Goal: Task Accomplishment & Management: Use online tool/utility

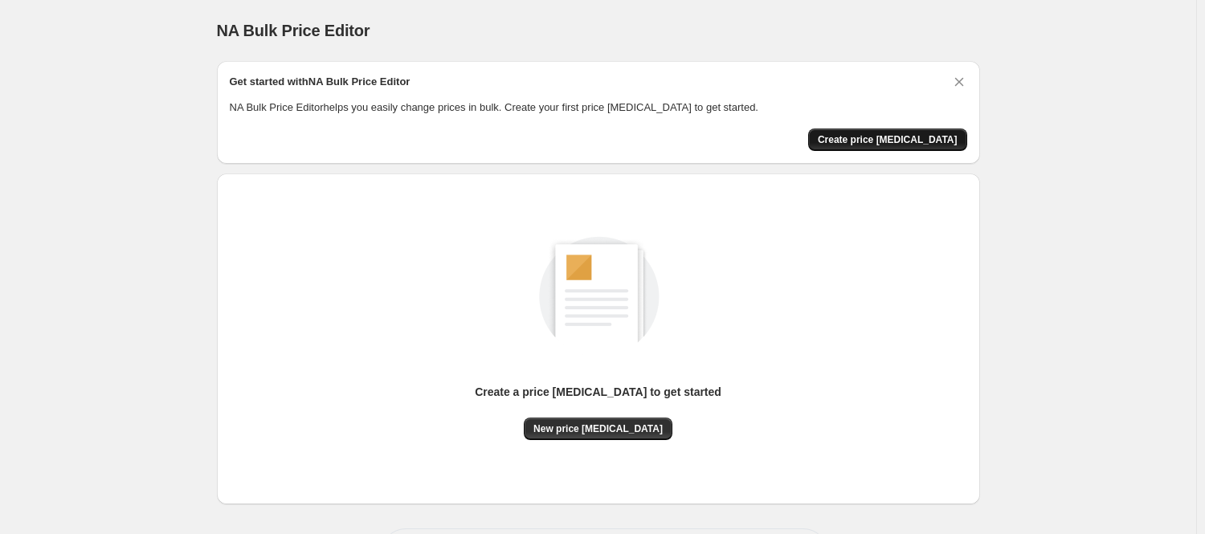
click at [899, 138] on span "Create price [MEDICAL_DATA]" at bounding box center [888, 139] width 140 height 13
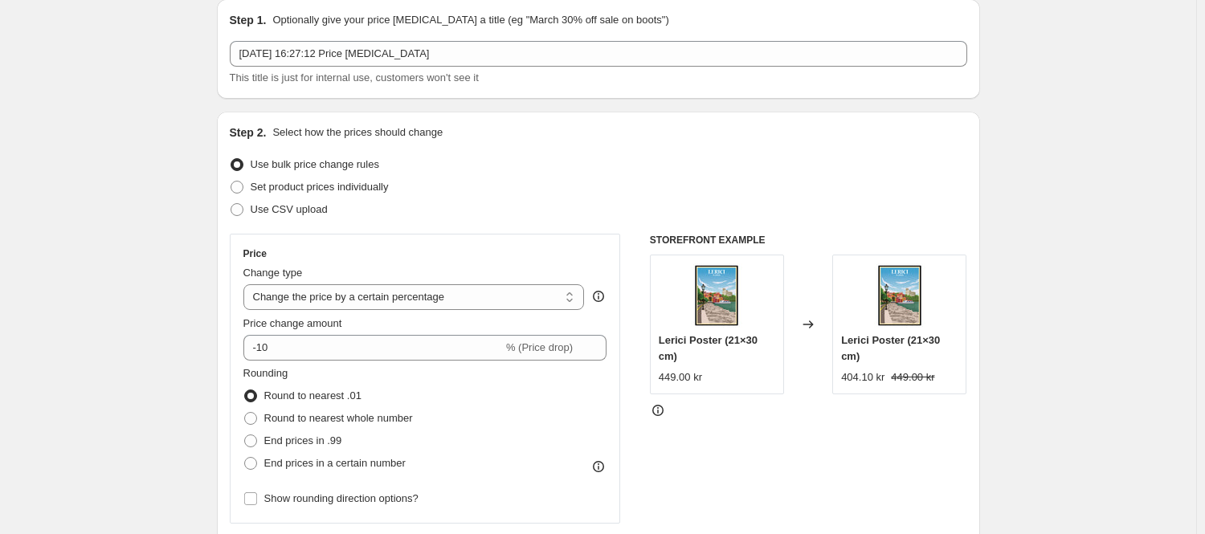
scroll to position [80, 0]
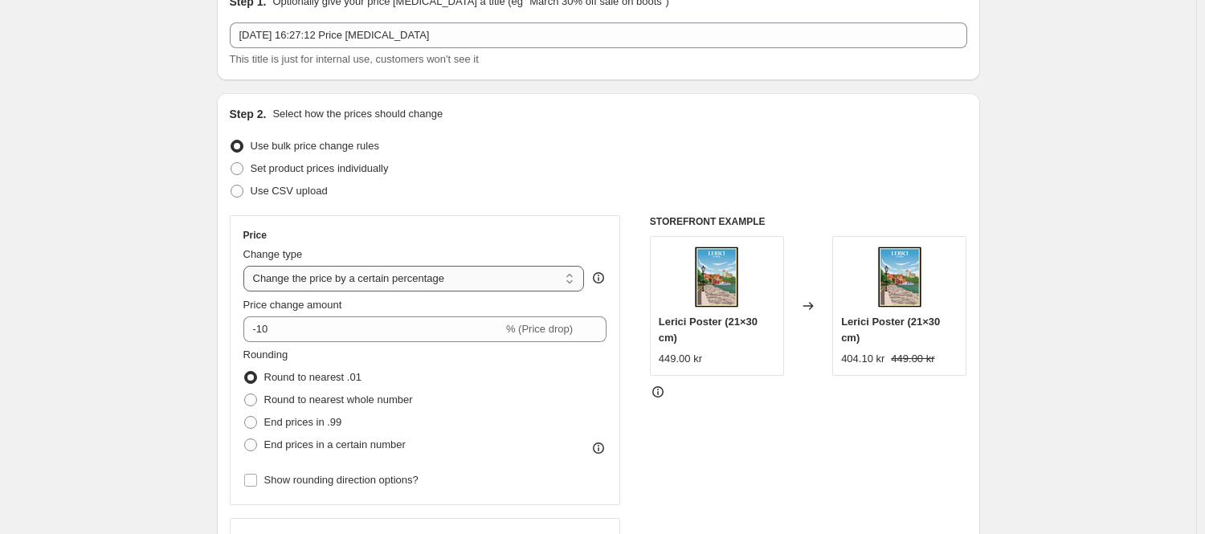
click at [333, 273] on select "Change the price to a certain amount Change the price by a certain amount Chang…" at bounding box center [413, 279] width 341 height 26
select select "to"
click at [247, 266] on select "Change the price to a certain amount Change the price by a certain amount Chang…" at bounding box center [413, 279] width 341 height 26
type input "80.00"
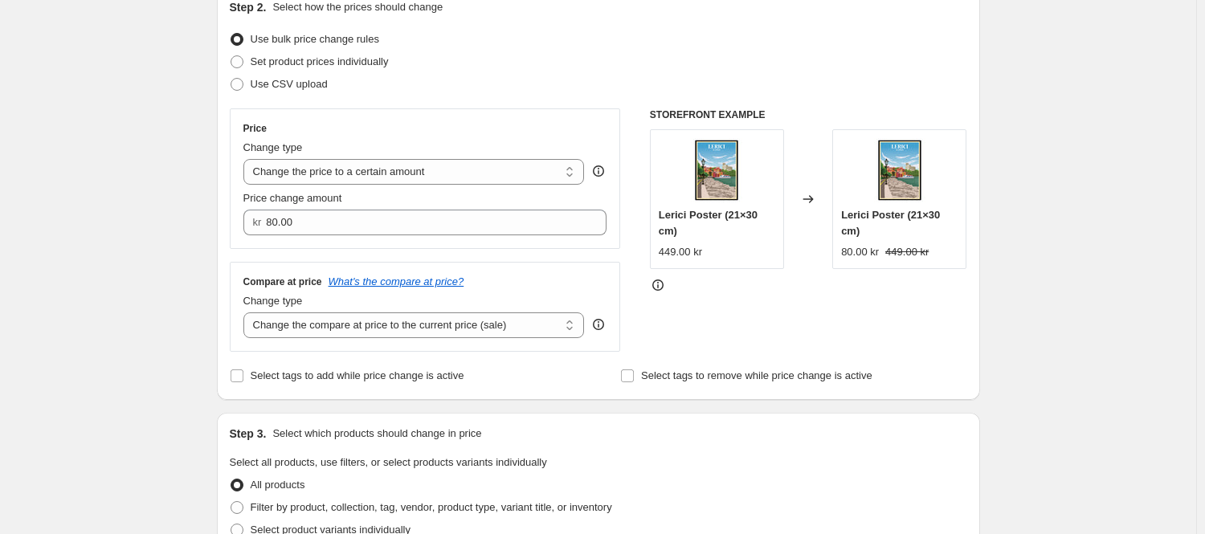
scroll to position [161, 0]
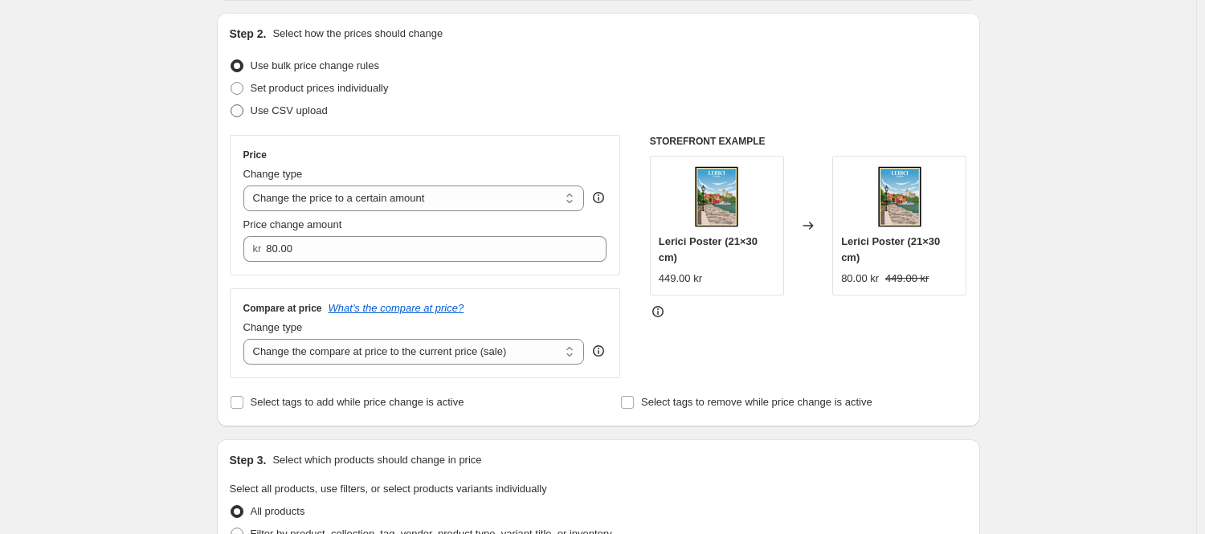
click at [243, 112] on span at bounding box center [236, 110] width 13 height 13
click at [231, 105] on input "Use CSV upload" at bounding box center [230, 104] width 1 height 1
radio input "true"
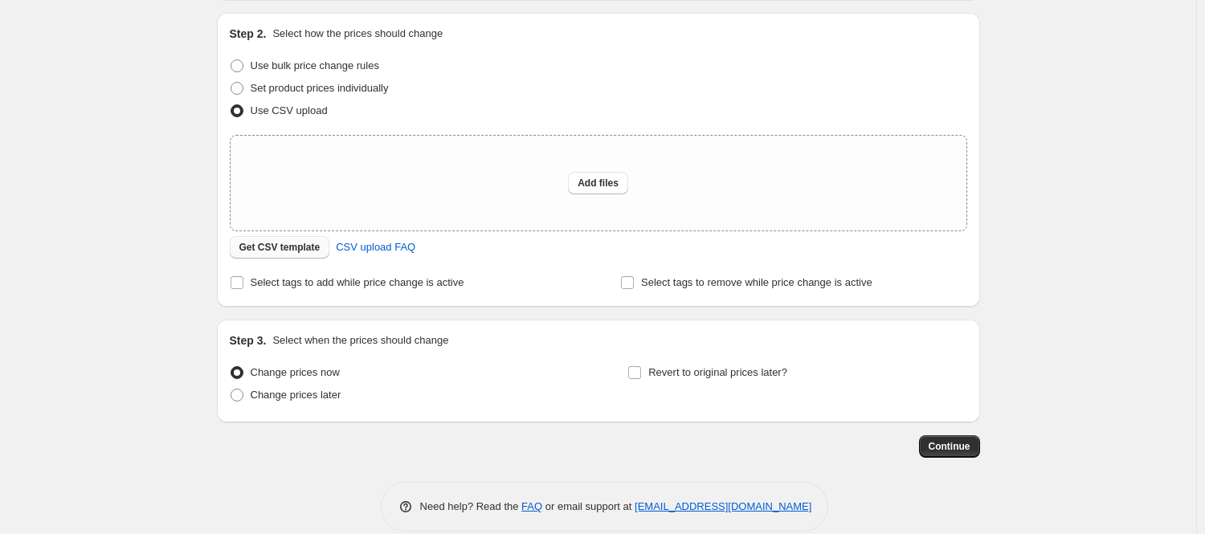
click at [293, 247] on span "Get CSV template" at bounding box center [279, 247] width 81 height 13
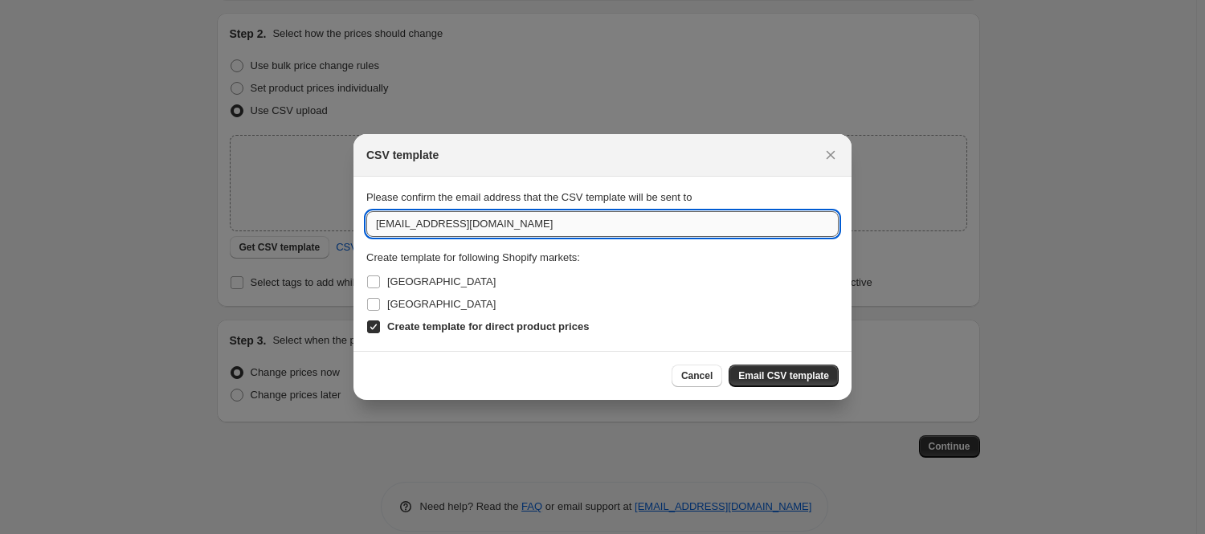
click at [445, 226] on input "[EMAIL_ADDRESS][DOMAIN_NAME]" at bounding box center [602, 224] width 472 height 26
click at [427, 220] on input "jerryskate" at bounding box center [602, 224] width 472 height 26
click at [426, 218] on input "jerryskate" at bounding box center [602, 224] width 472 height 26
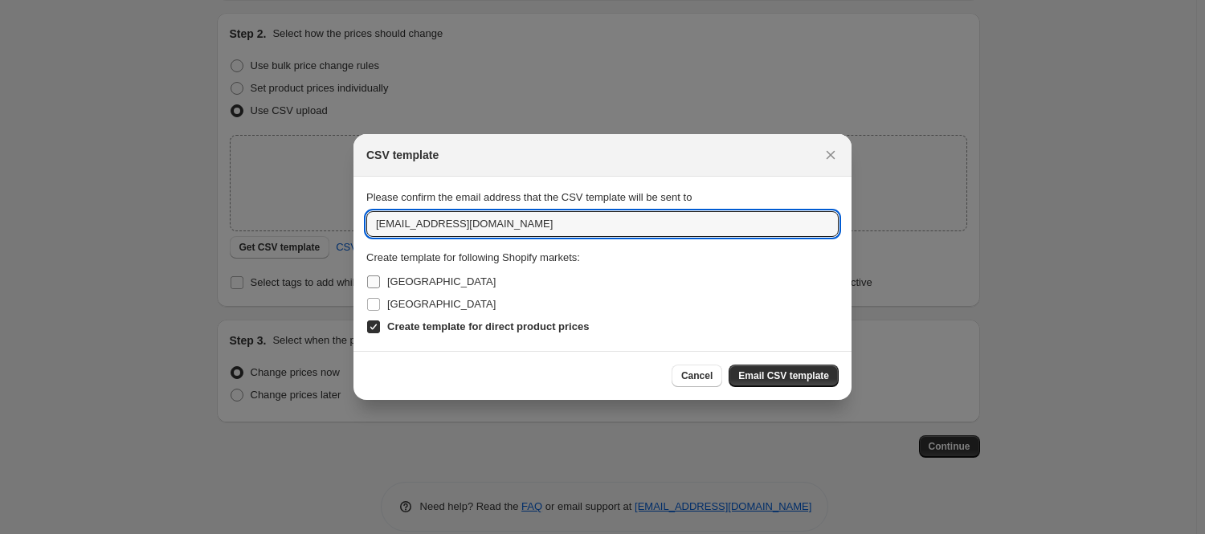
type input "[EMAIL_ADDRESS][DOMAIN_NAME]"
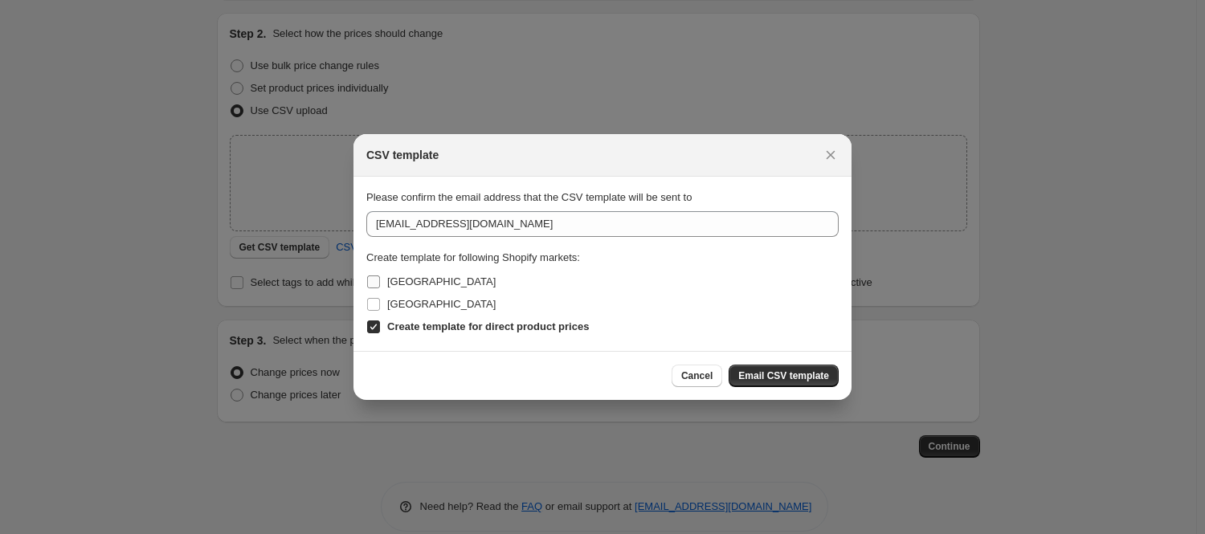
click at [377, 282] on input "[GEOGRAPHIC_DATA]" at bounding box center [373, 281] width 13 height 13
checkbox input "true"
click at [370, 304] on input "[GEOGRAPHIC_DATA]" at bounding box center [373, 304] width 13 height 13
checkbox input "true"
click at [765, 369] on button "Email CSV template" at bounding box center [783, 376] width 110 height 22
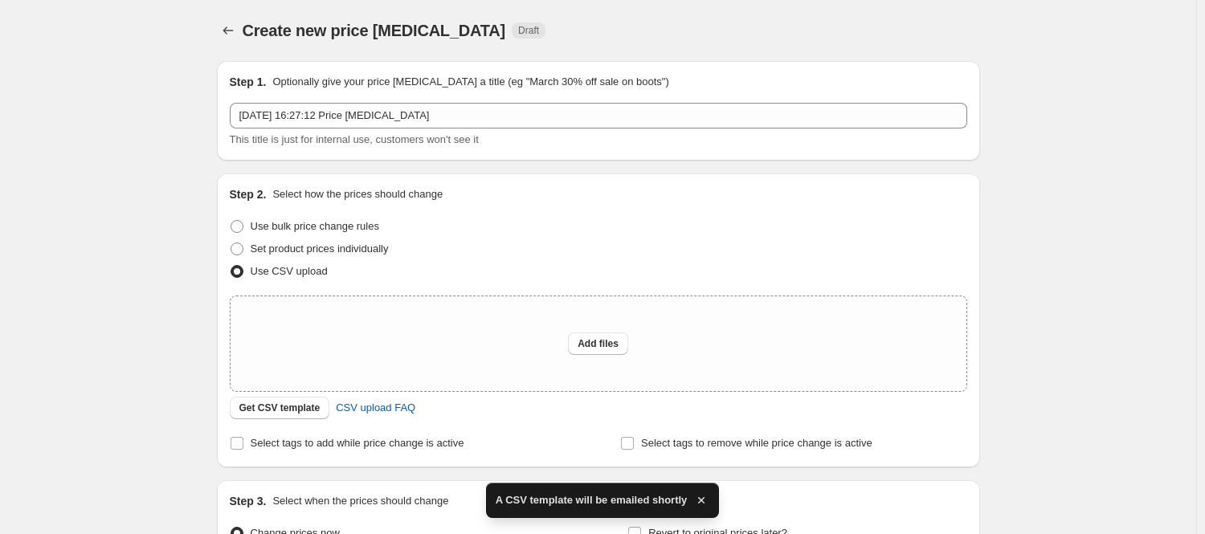
scroll to position [161, 0]
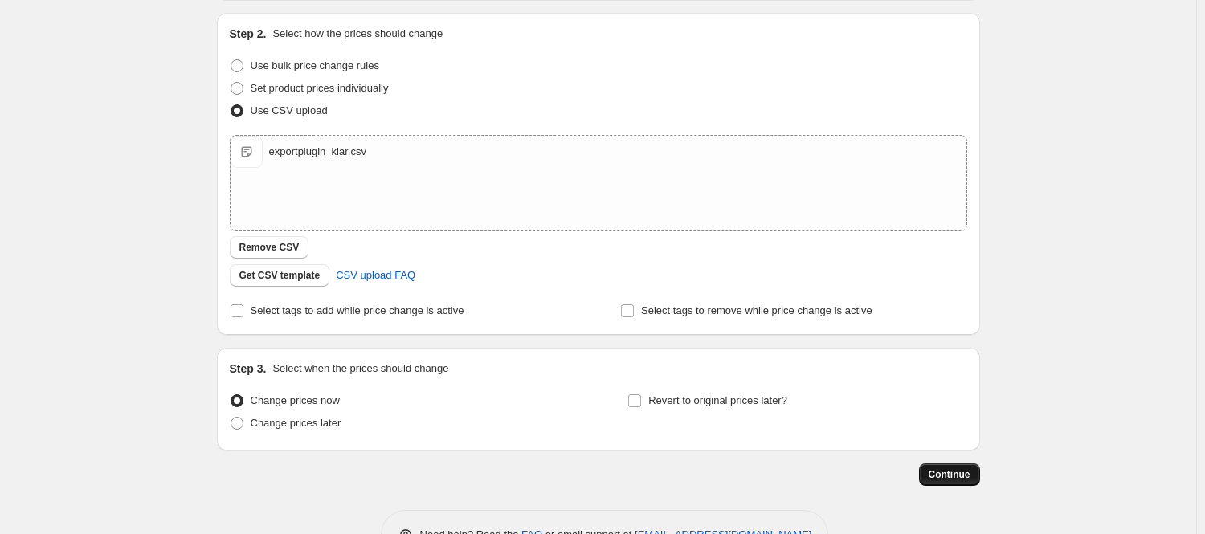
click at [938, 475] on span "Continue" at bounding box center [949, 474] width 42 height 13
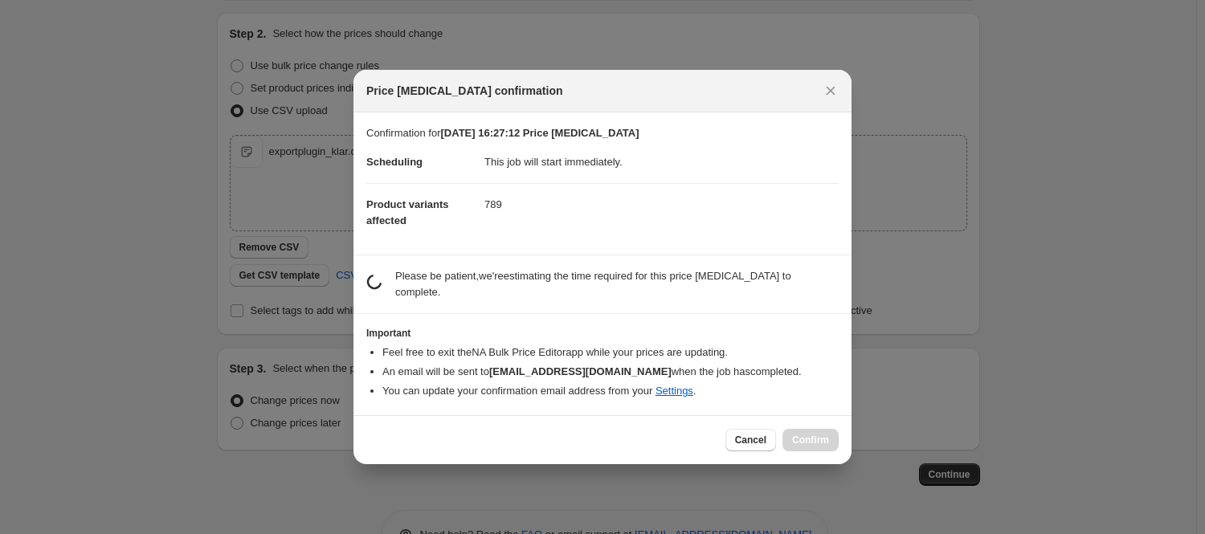
scroll to position [0, 0]
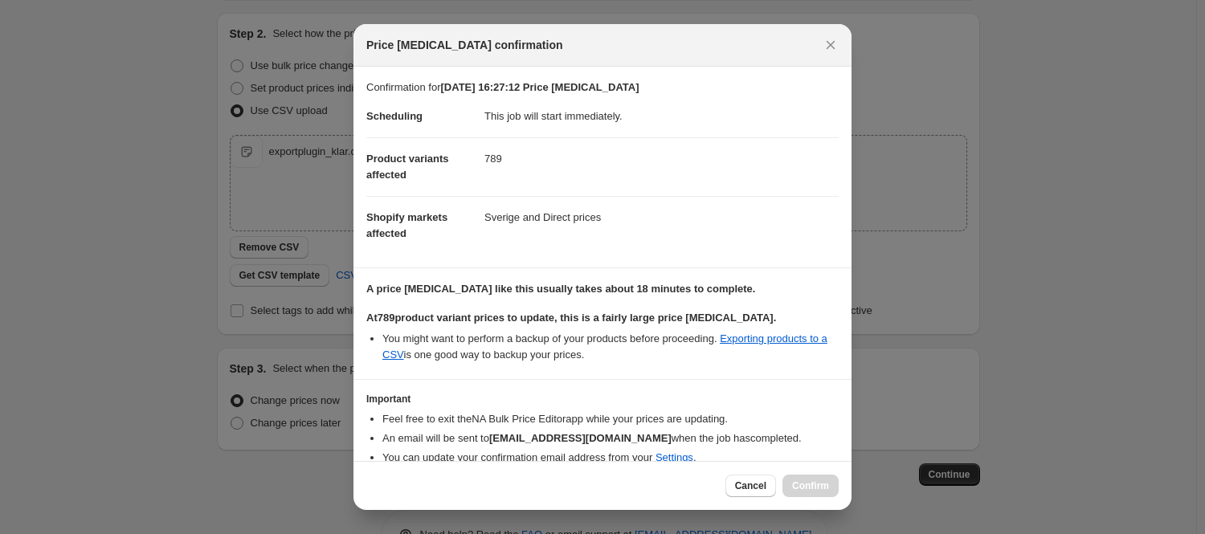
click at [820, 485] on div "Cancel Confirm" at bounding box center [781, 486] width 113 height 22
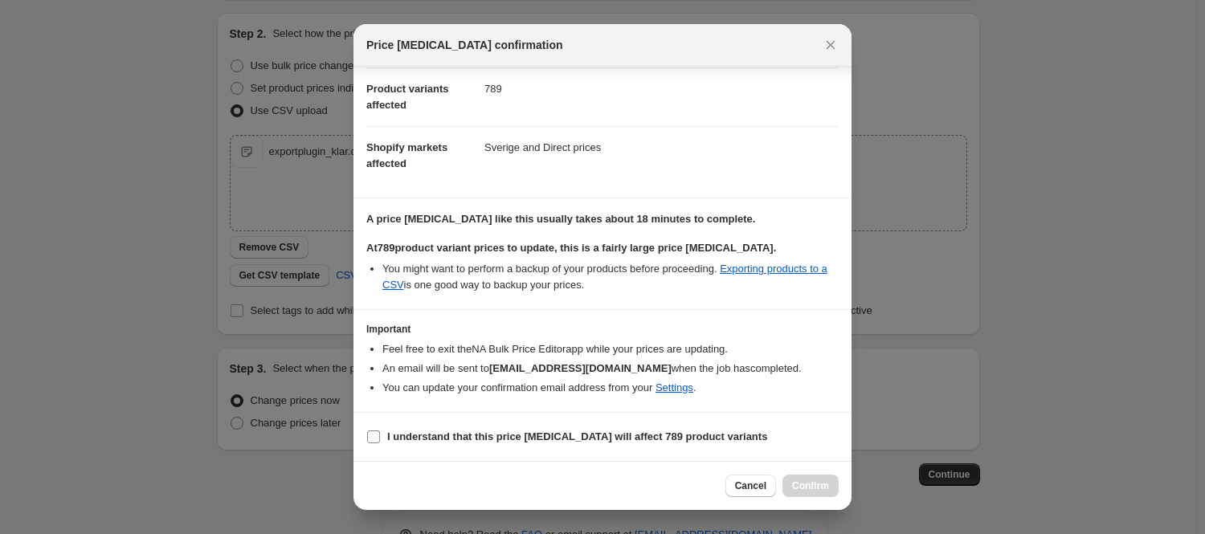
click at [551, 431] on b "I understand that this price [MEDICAL_DATA] will affect 789 product variants" at bounding box center [577, 436] width 380 height 12
click at [380, 431] on input "I understand that this price [MEDICAL_DATA] will affect 789 product variants" at bounding box center [373, 436] width 13 height 13
checkbox input "true"
click at [810, 483] on span "Confirm" at bounding box center [810, 485] width 37 height 13
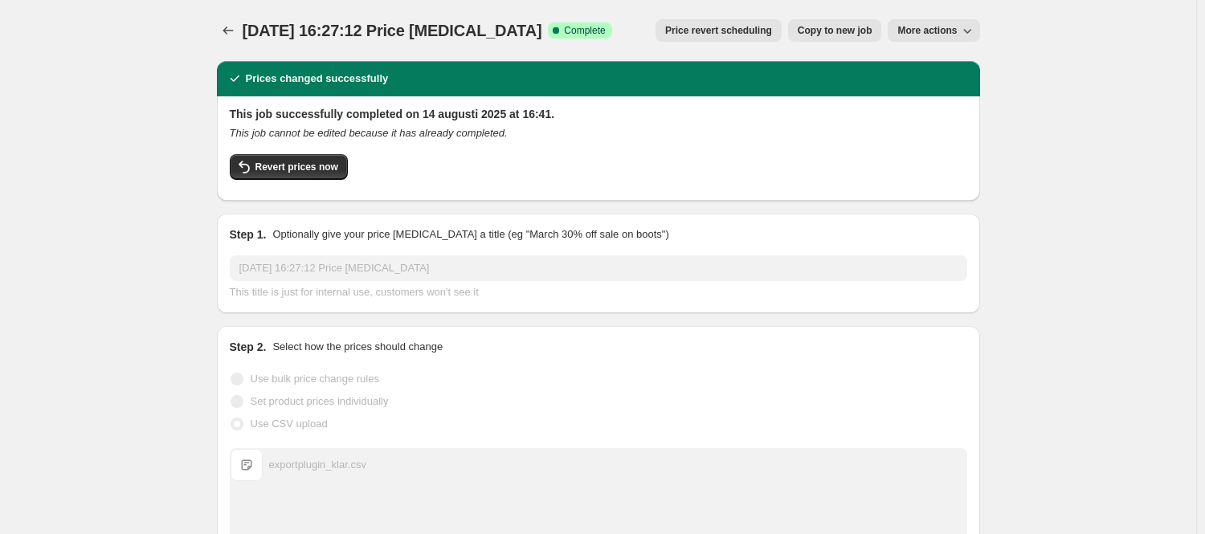
click at [928, 32] on span "More actions" at bounding box center [926, 30] width 59 height 13
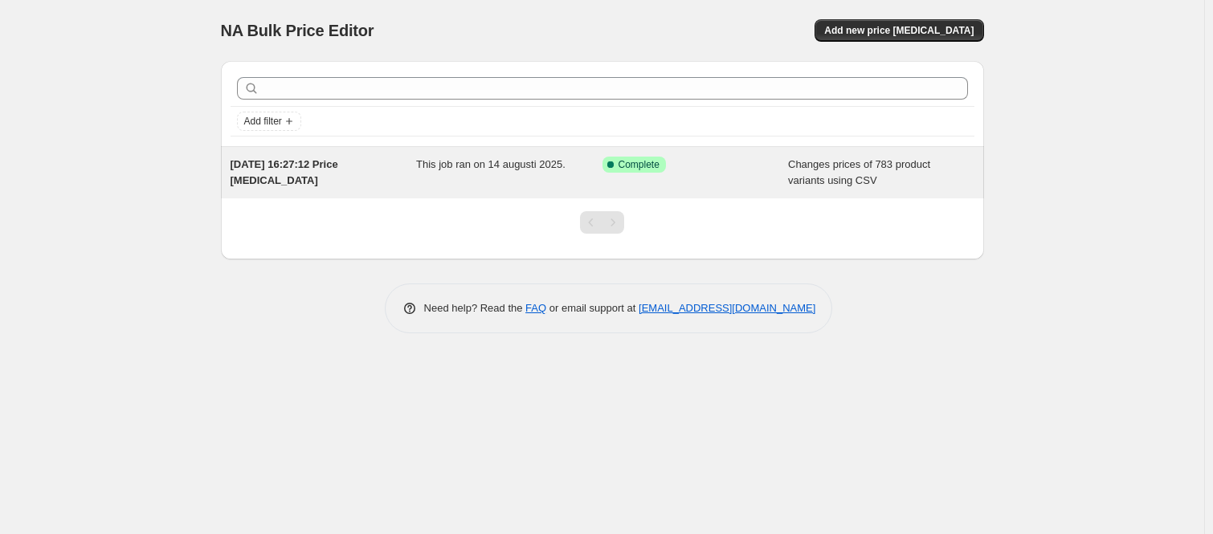
click at [353, 174] on div "[DATE] 16:27:12 Price [MEDICAL_DATA]" at bounding box center [323, 173] width 186 height 32
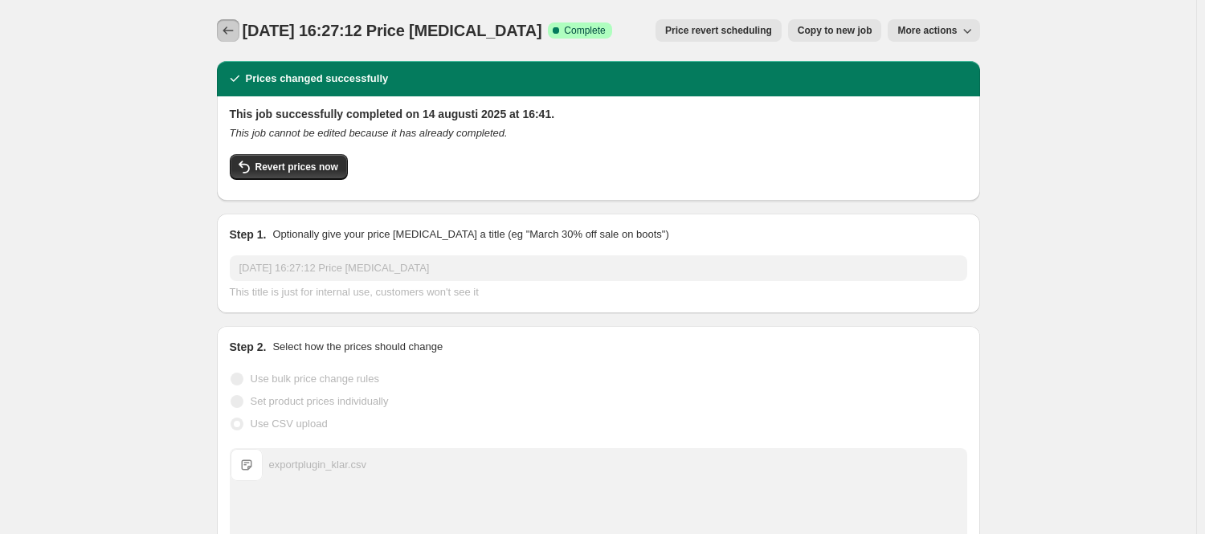
click at [228, 33] on icon "Price change jobs" at bounding box center [228, 30] width 16 height 16
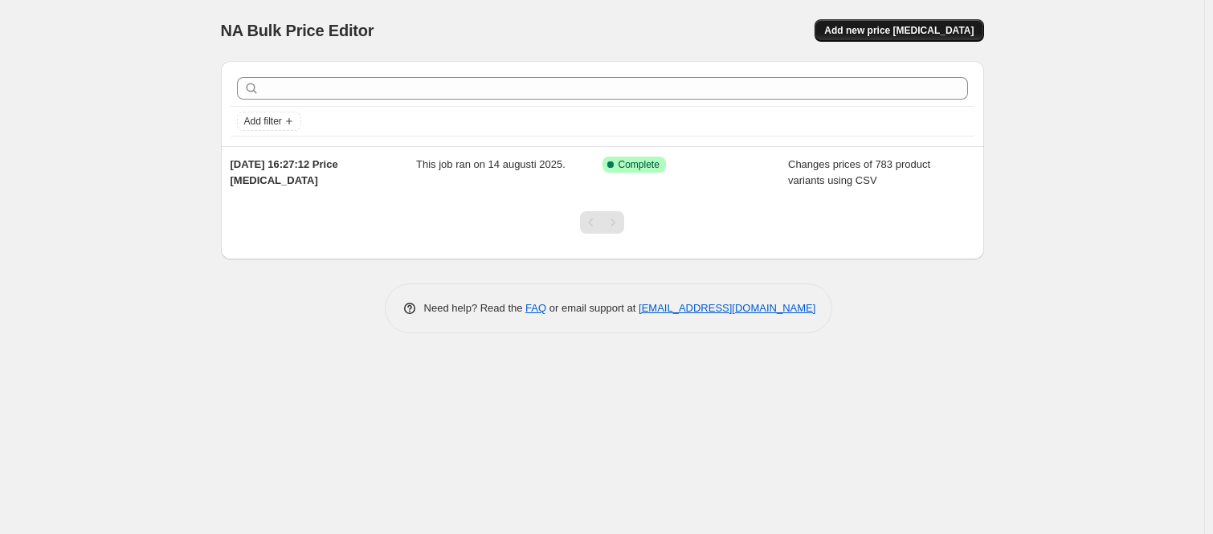
click at [900, 27] on span "Add new price [MEDICAL_DATA]" at bounding box center [898, 30] width 149 height 13
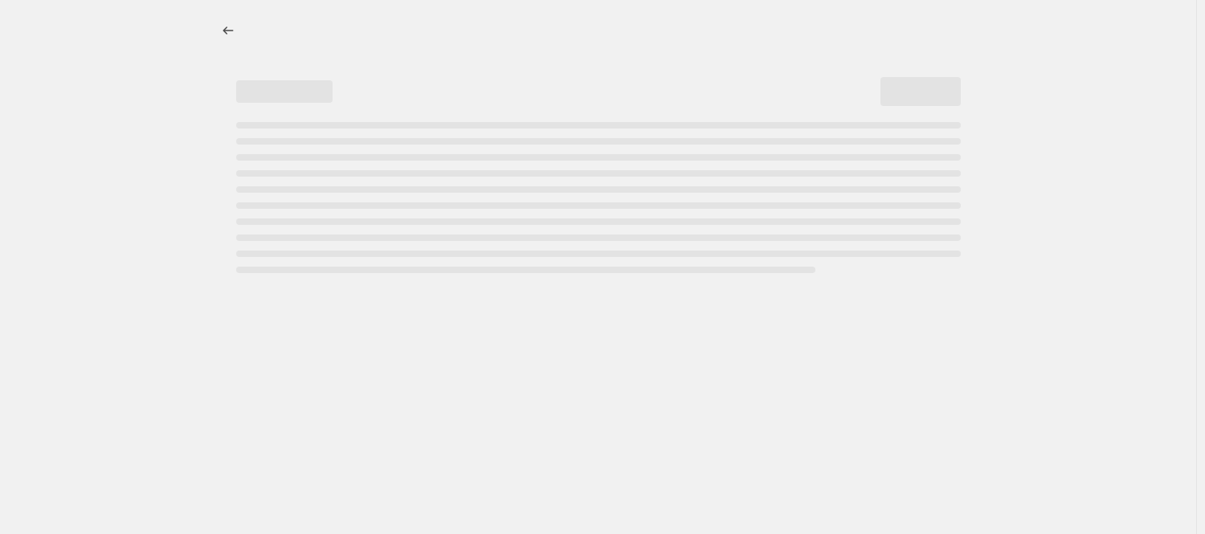
select select "percentage"
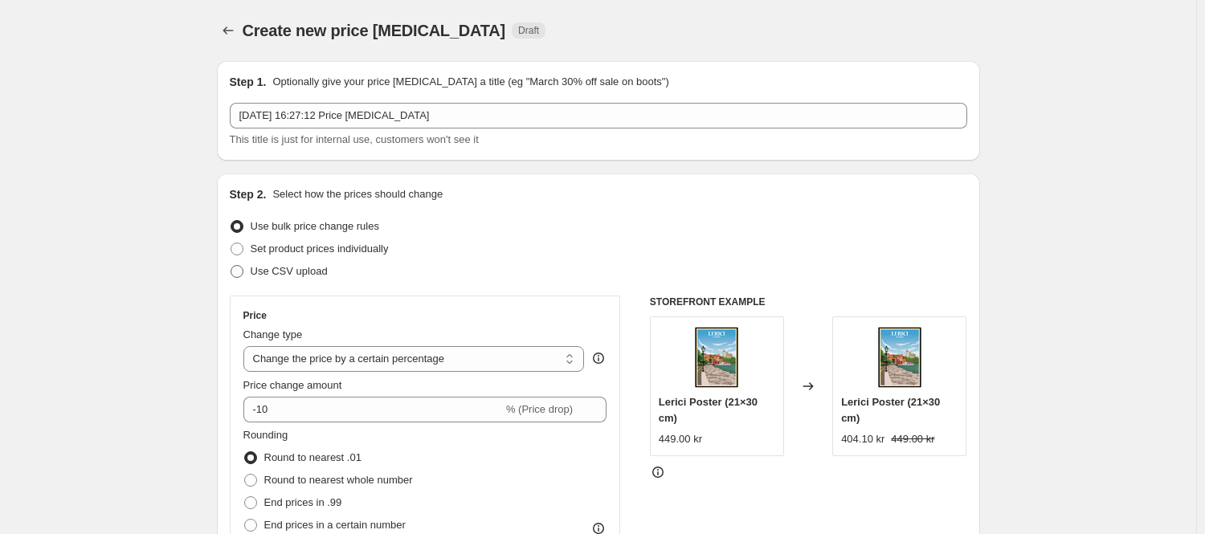
click at [291, 272] on span "Use CSV upload" at bounding box center [289, 271] width 77 height 12
click at [231, 266] on input "Use CSV upload" at bounding box center [230, 265] width 1 height 1
radio input "true"
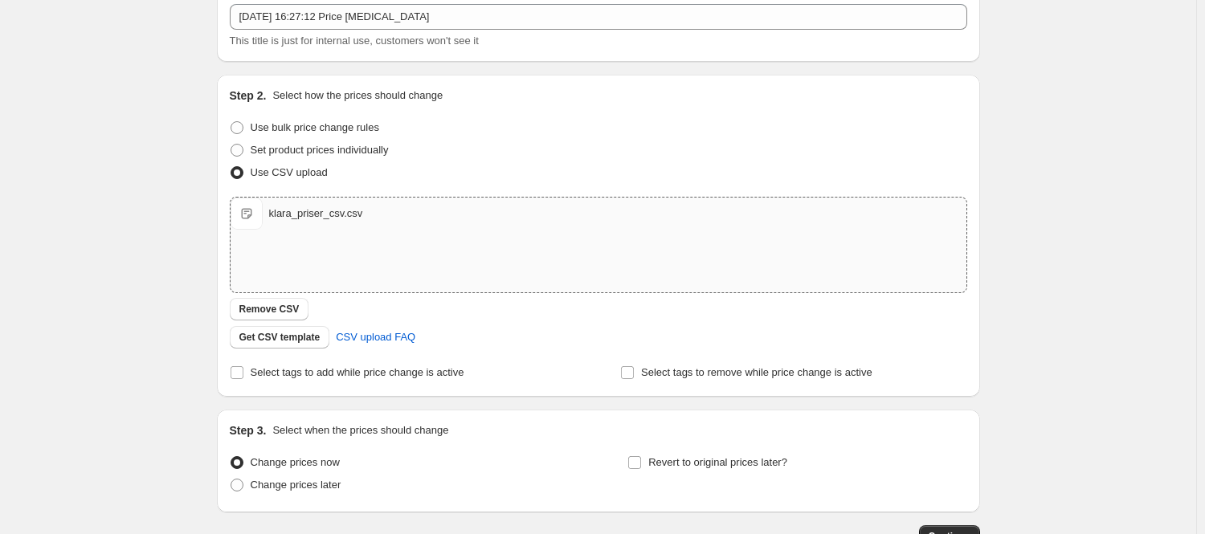
scroll to position [161, 0]
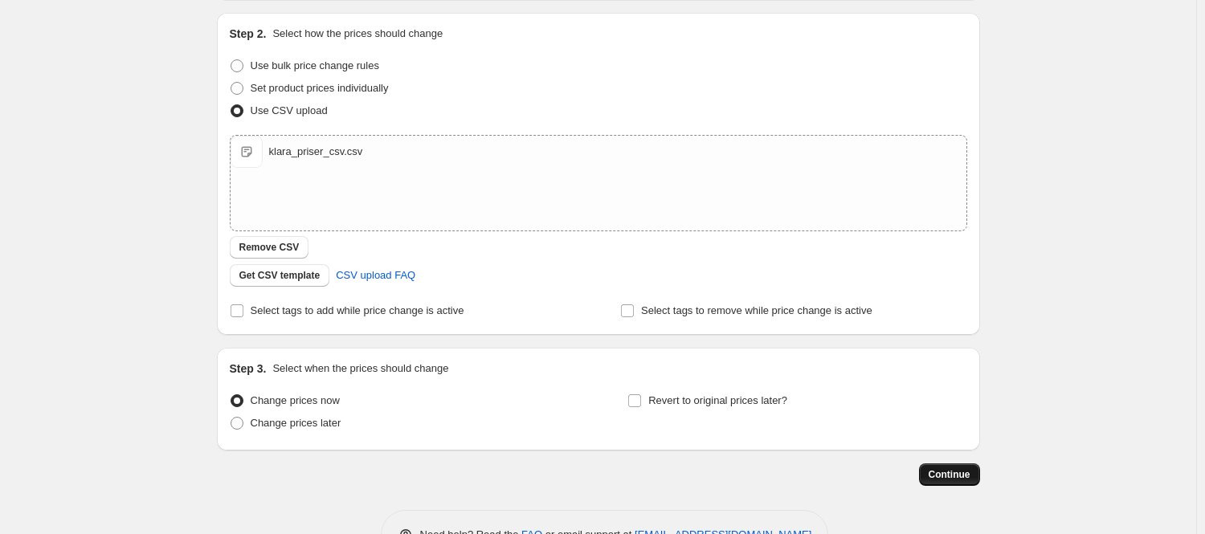
click at [949, 464] on div "Step 1. Optionally give your price [MEDICAL_DATA] a title (eg "March 30% off sa…" at bounding box center [592, 187] width 776 height 598
click at [953, 472] on span "Continue" at bounding box center [949, 474] width 42 height 13
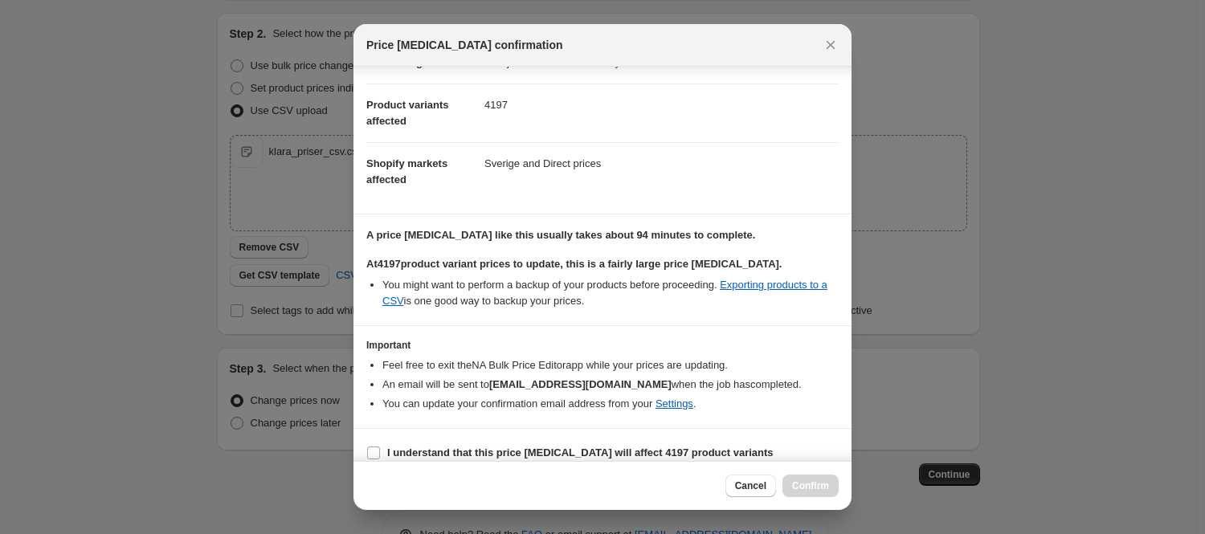
scroll to position [70, 0]
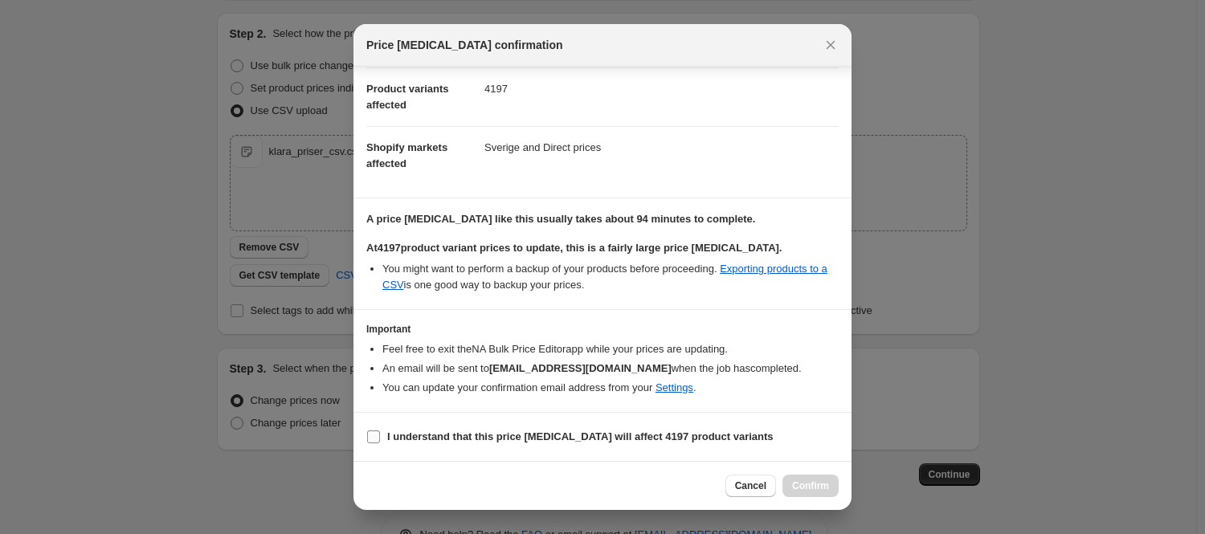
click at [503, 433] on b "I understand that this price [MEDICAL_DATA] will affect 4197 product variants" at bounding box center [580, 436] width 386 height 12
click at [380, 433] on input "I understand that this price [MEDICAL_DATA] will affect 4197 product variants" at bounding box center [373, 436] width 13 height 13
checkbox input "true"
click at [803, 481] on span "Confirm" at bounding box center [810, 485] width 37 height 13
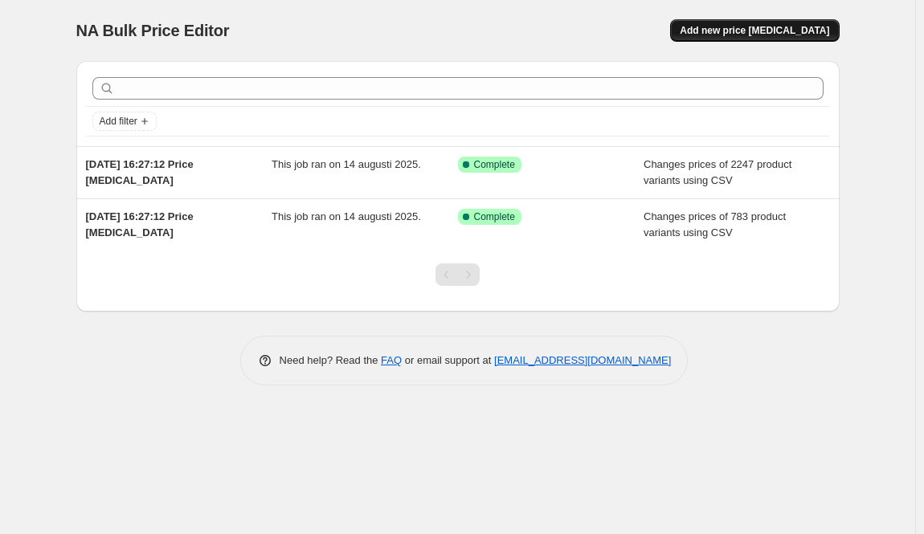
click at [726, 31] on button "Add new price [MEDICAL_DATA]" at bounding box center [754, 30] width 169 height 22
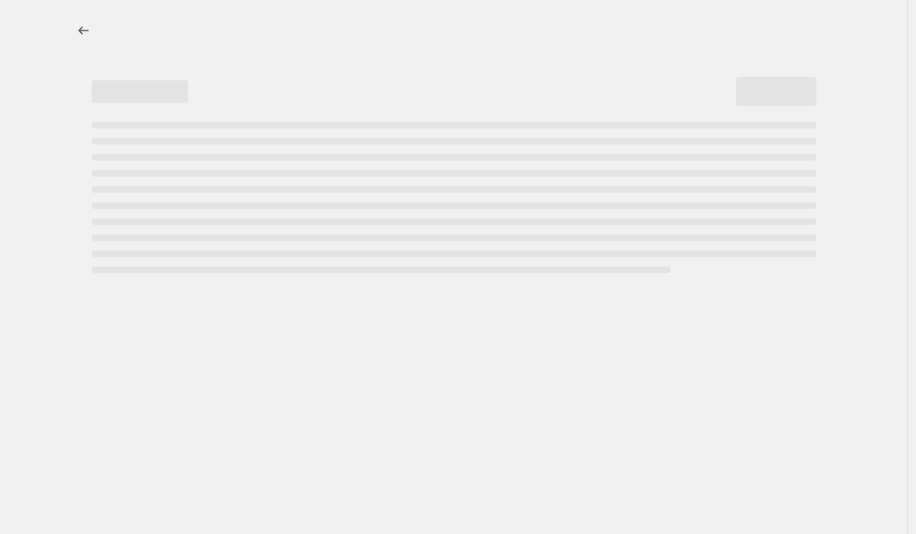
select select "percentage"
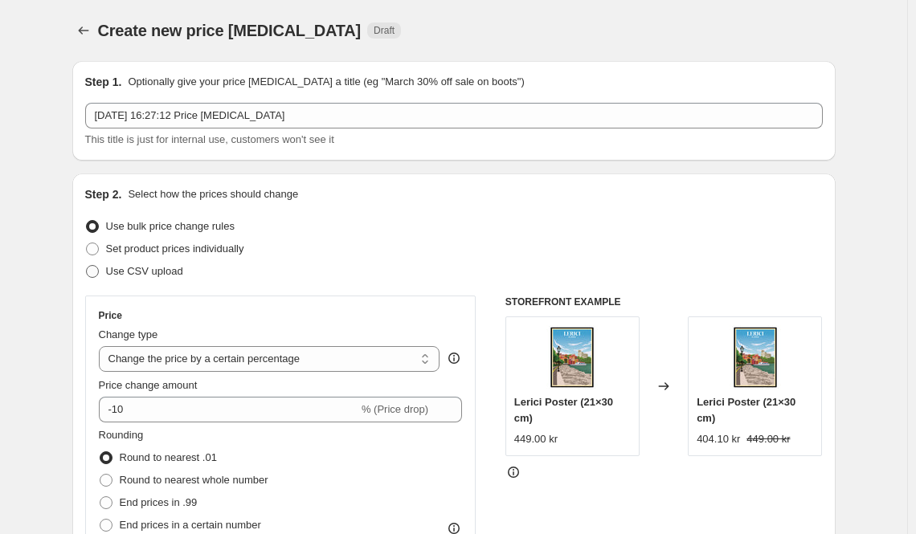
click at [104, 275] on label "Use CSV upload" at bounding box center [134, 271] width 98 height 22
click at [87, 266] on input "Use CSV upload" at bounding box center [86, 265] width 1 height 1
radio input "true"
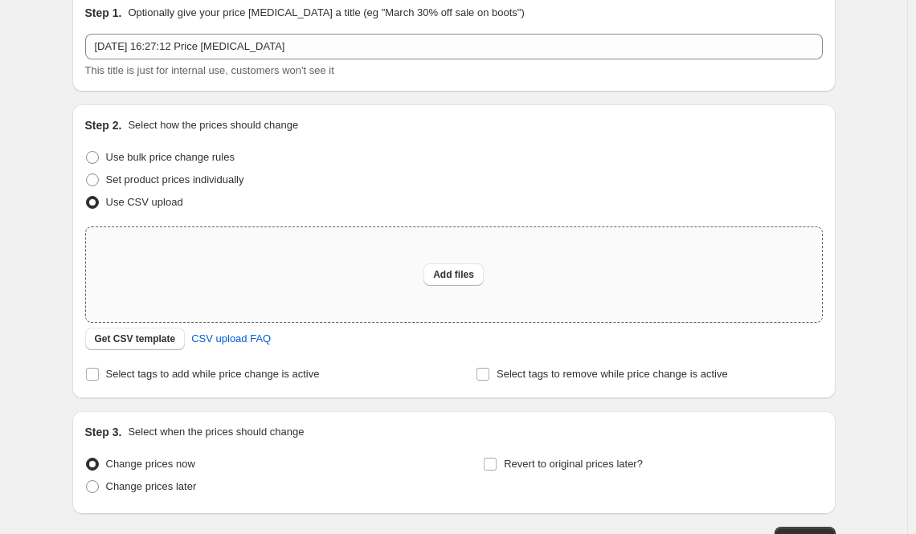
scroll to position [161, 0]
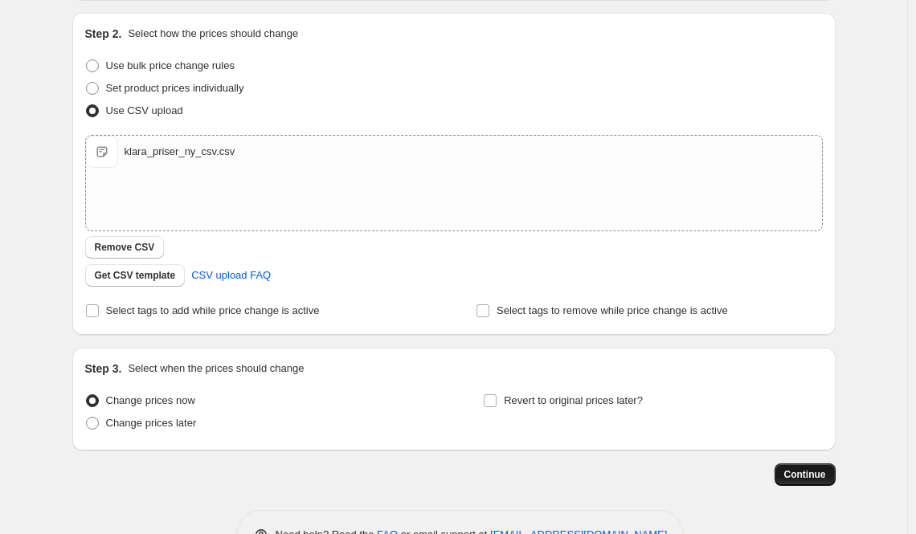
click at [824, 477] on span "Continue" at bounding box center [805, 474] width 42 height 13
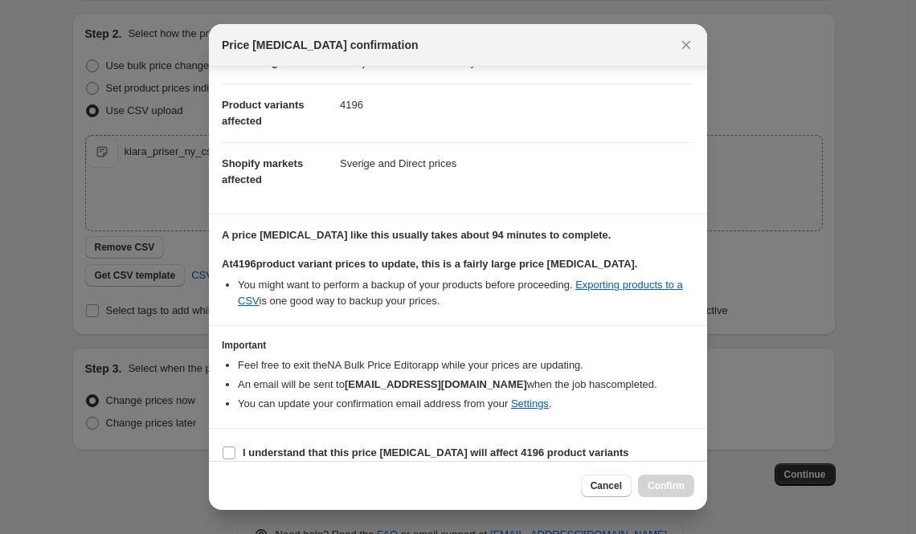
scroll to position [70, 0]
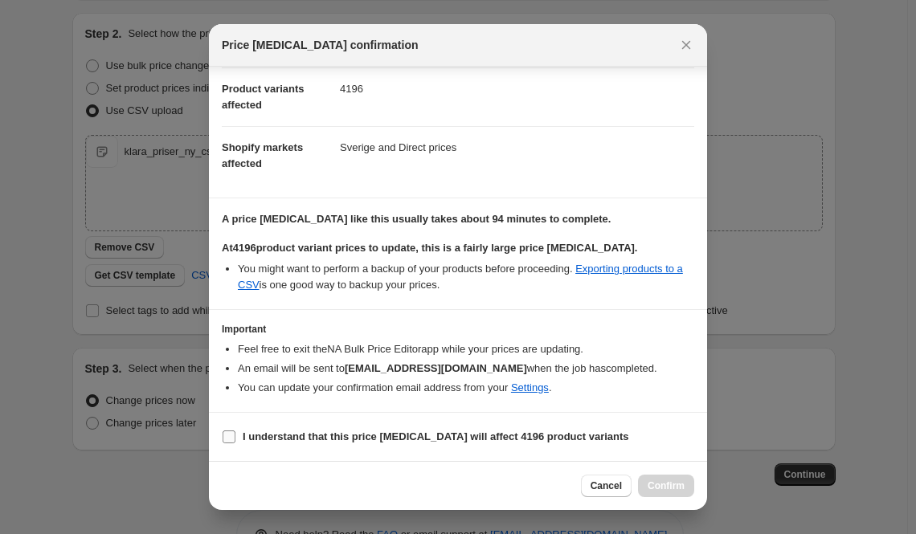
click at [225, 431] on input "I understand that this price [MEDICAL_DATA] will affect 4196 product variants" at bounding box center [228, 436] width 13 height 13
checkbox input "true"
click at [657, 483] on span "Confirm" at bounding box center [665, 485] width 37 height 13
